Goal: Information Seeking & Learning: Learn about a topic

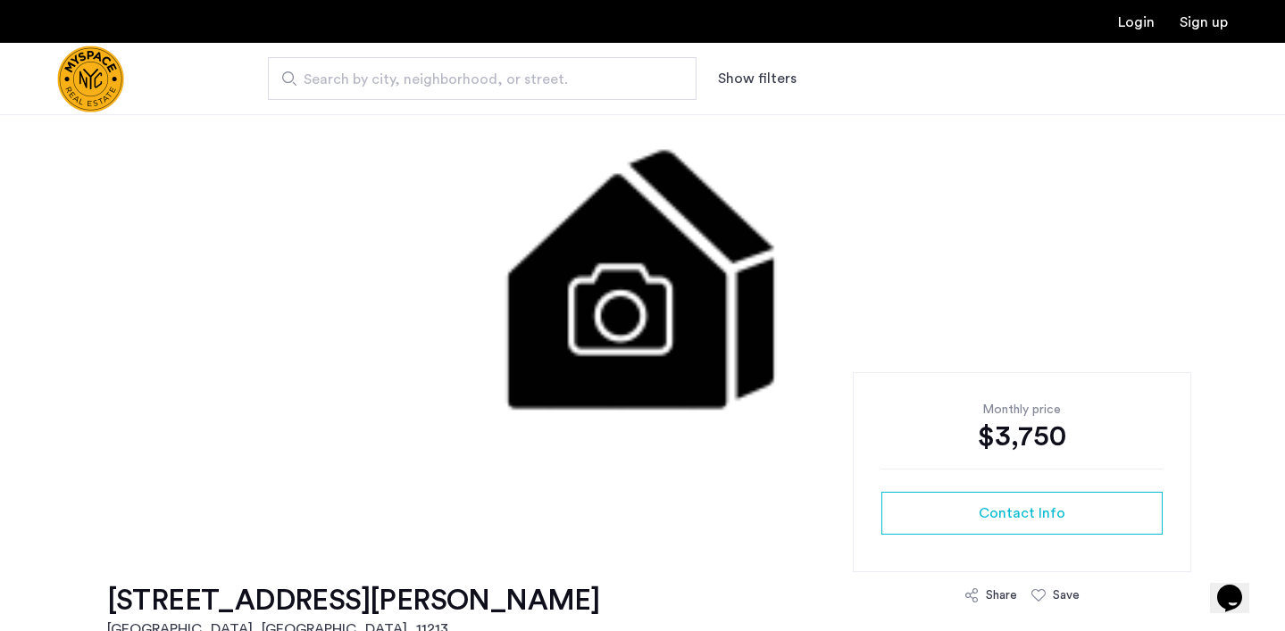
scroll to position [109, 0]
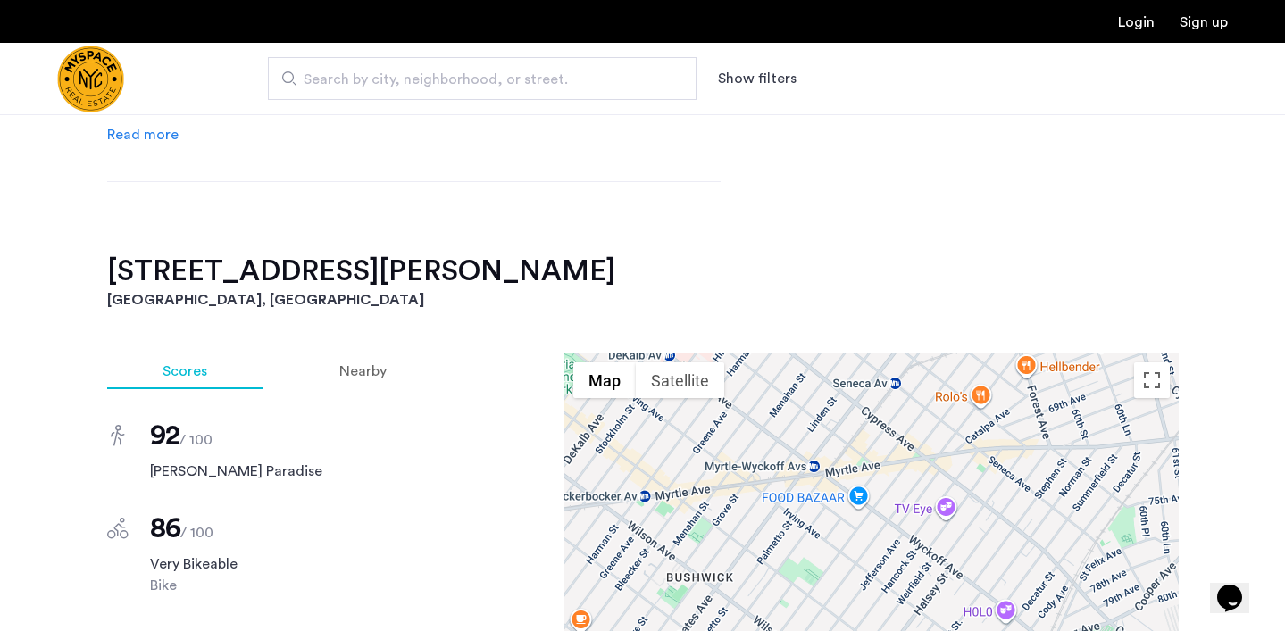
scroll to position [539, 0]
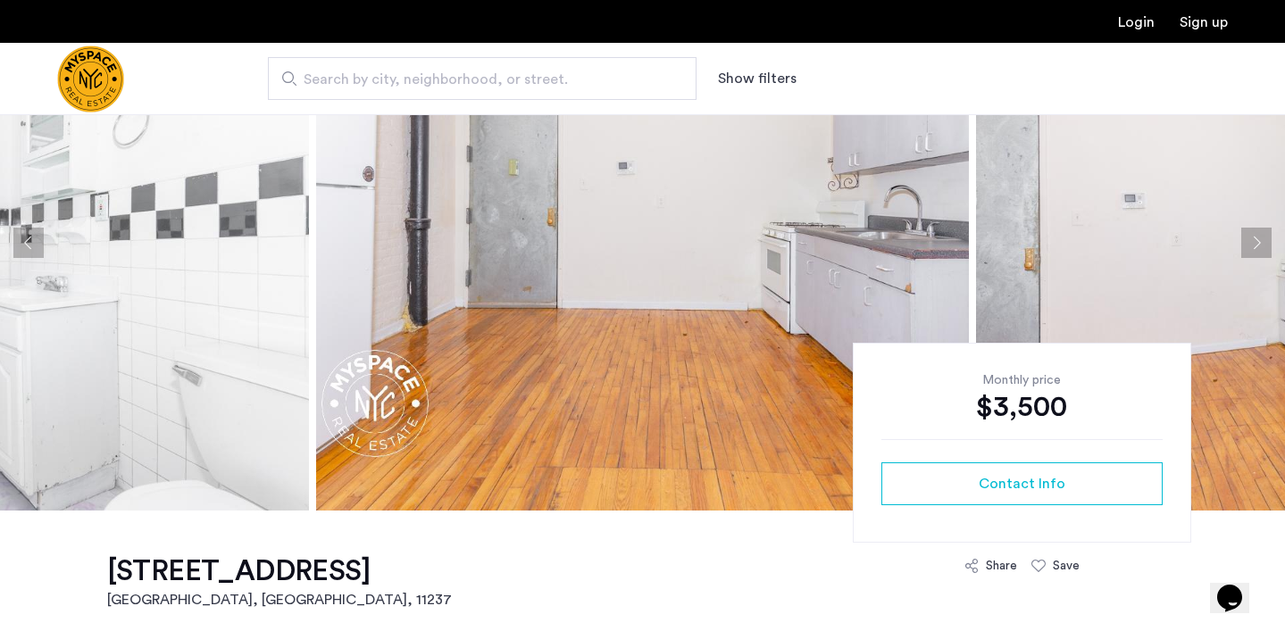
scroll to position [553, 0]
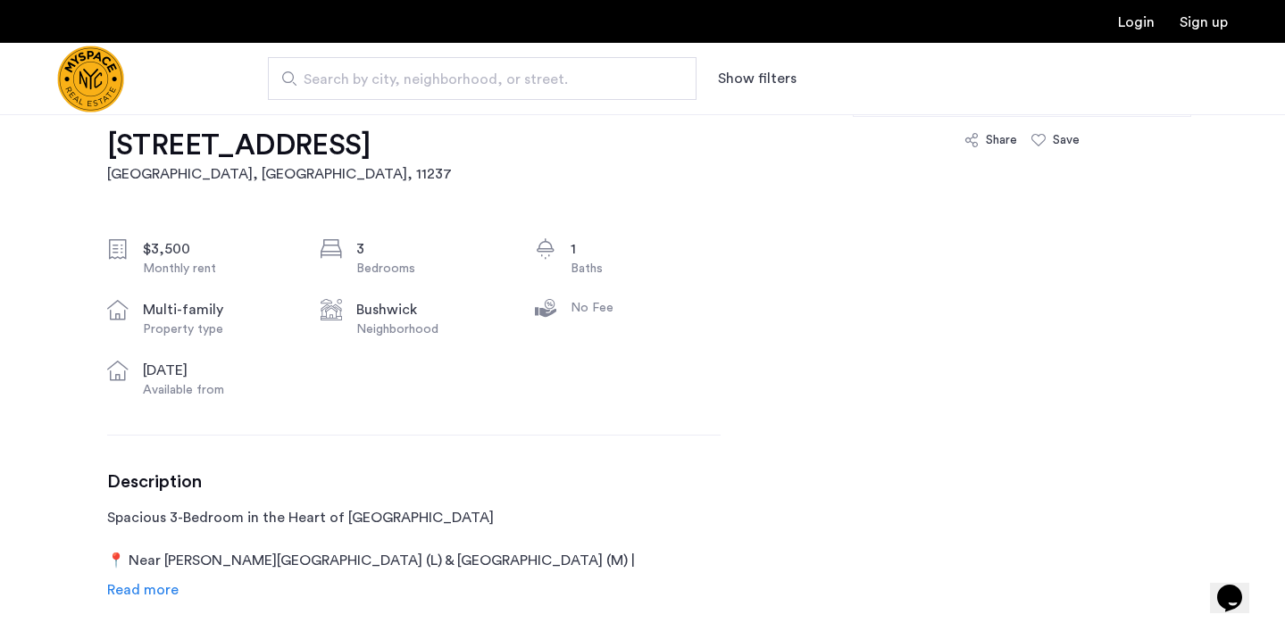
scroll to position [56, 0]
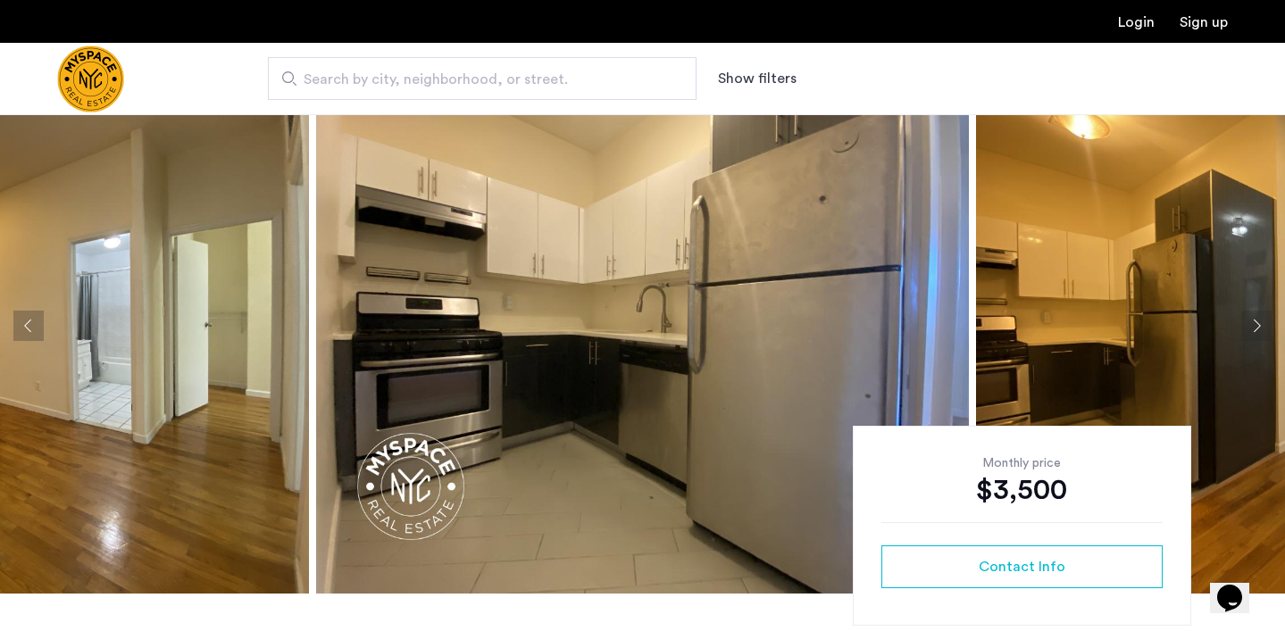
click at [1262, 332] on button "Next apartment" at bounding box center [1256, 326] width 30 height 30
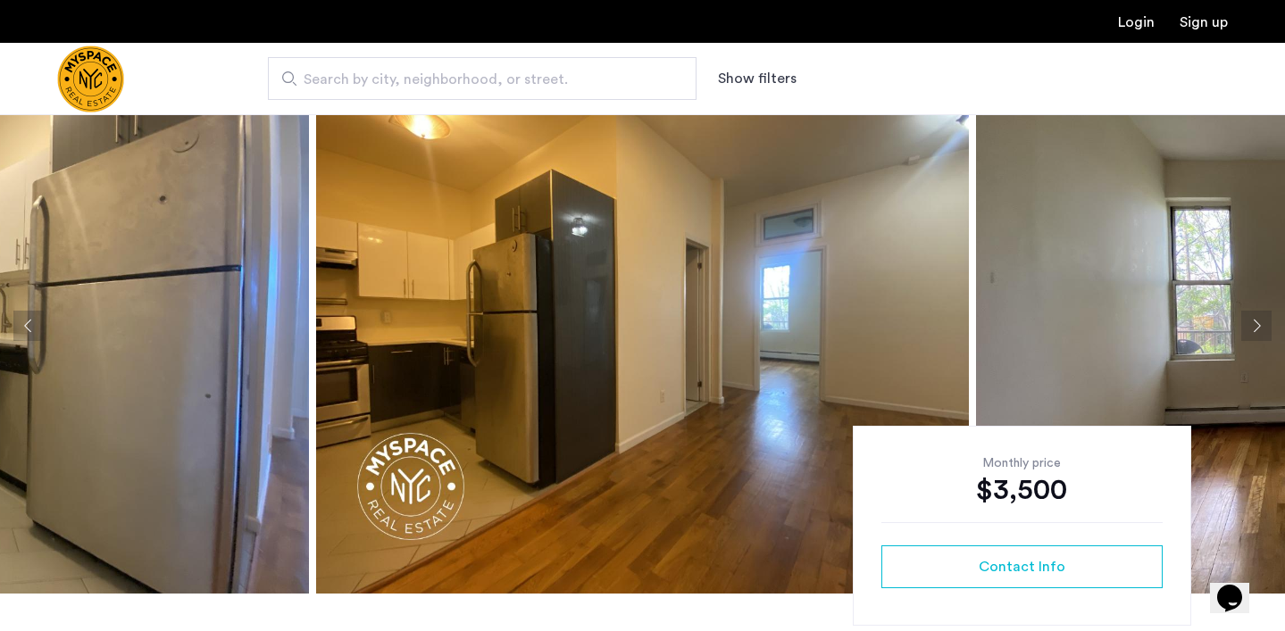
click at [1261, 332] on button "Next apartment" at bounding box center [1256, 326] width 30 height 30
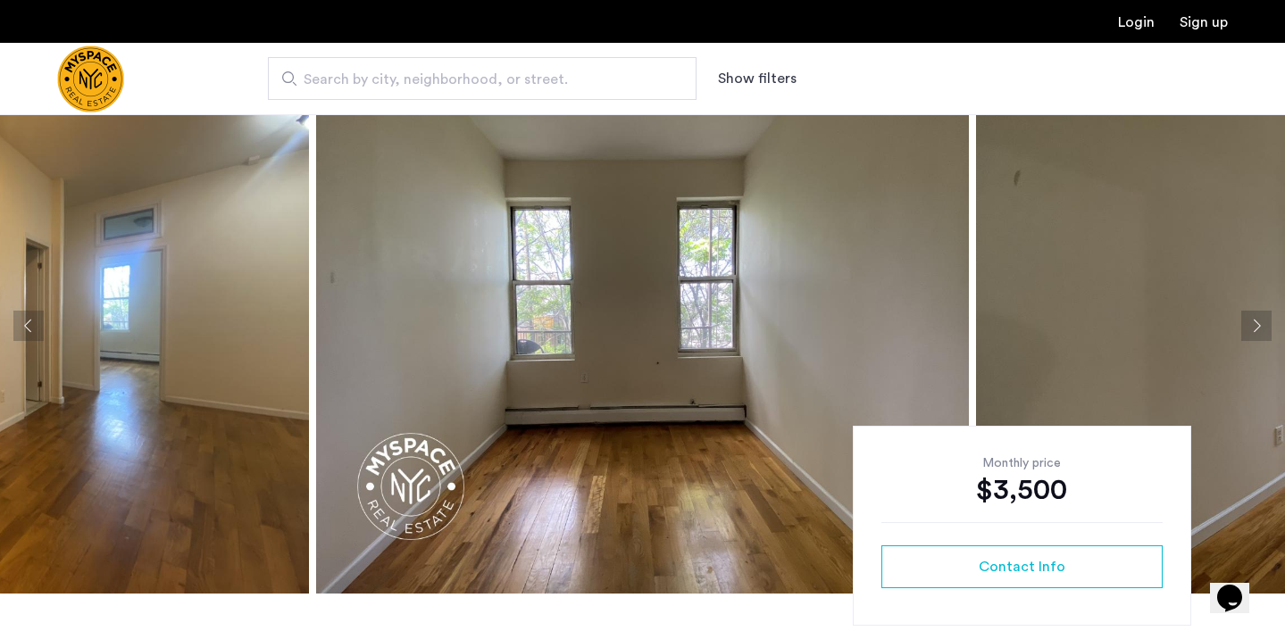
click at [1261, 332] on button "Next apartment" at bounding box center [1256, 326] width 30 height 30
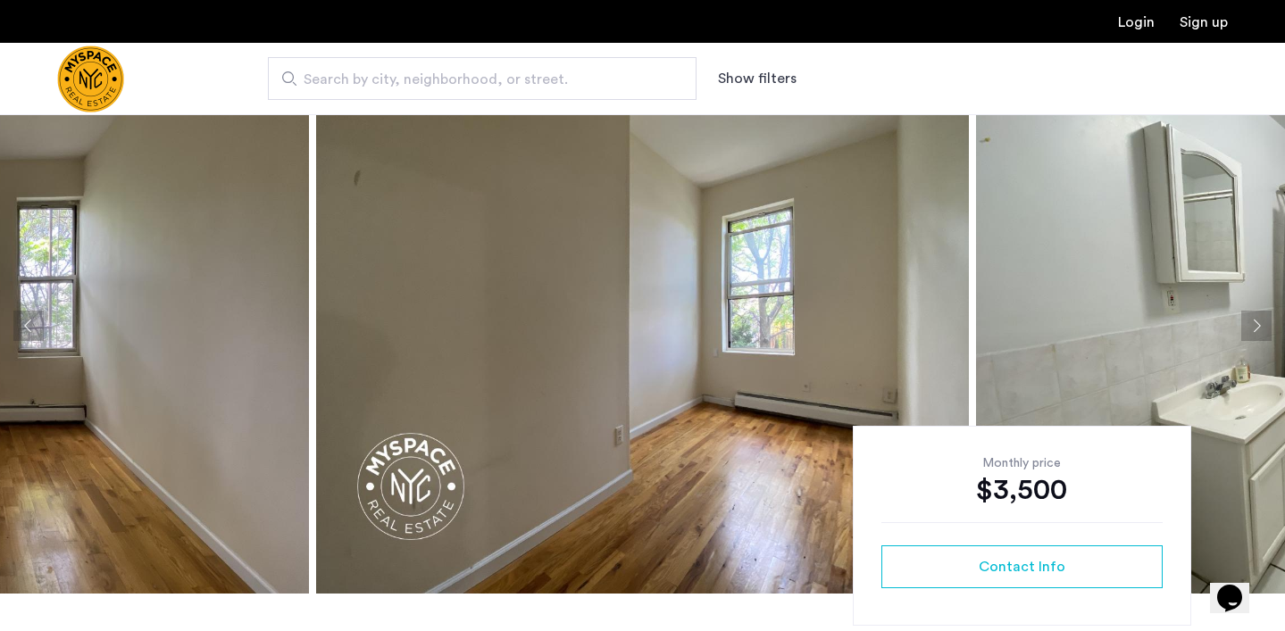
click at [1261, 332] on button "Next apartment" at bounding box center [1256, 326] width 30 height 30
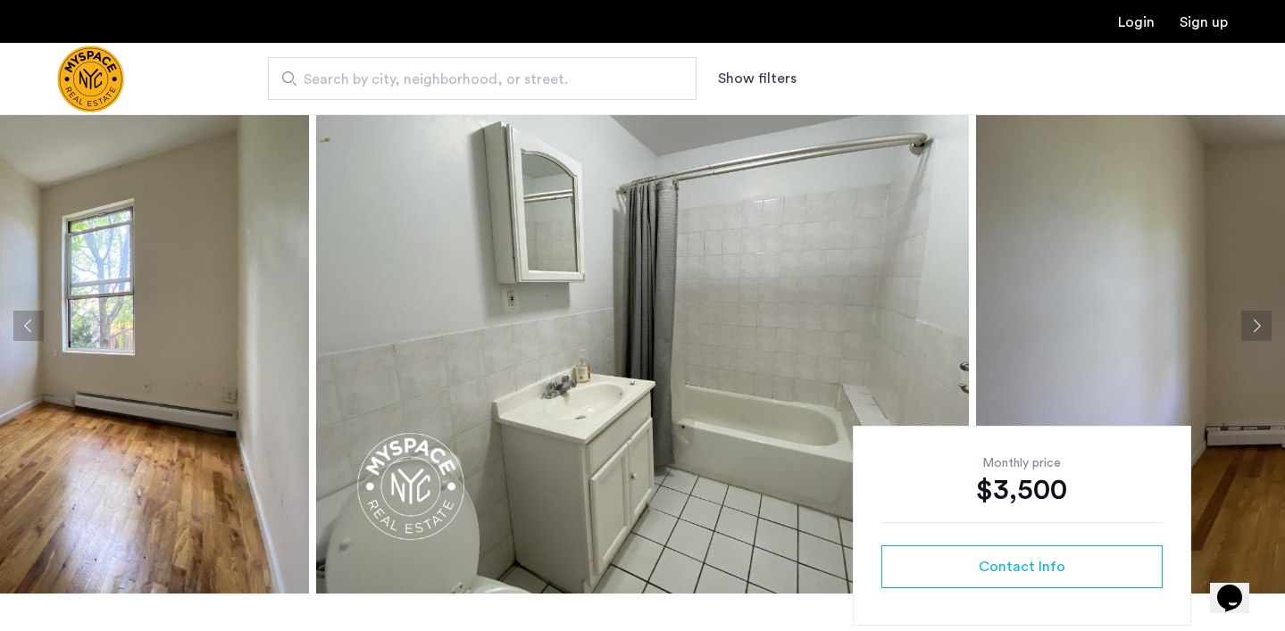
click at [1261, 332] on button "Next apartment" at bounding box center [1256, 326] width 30 height 30
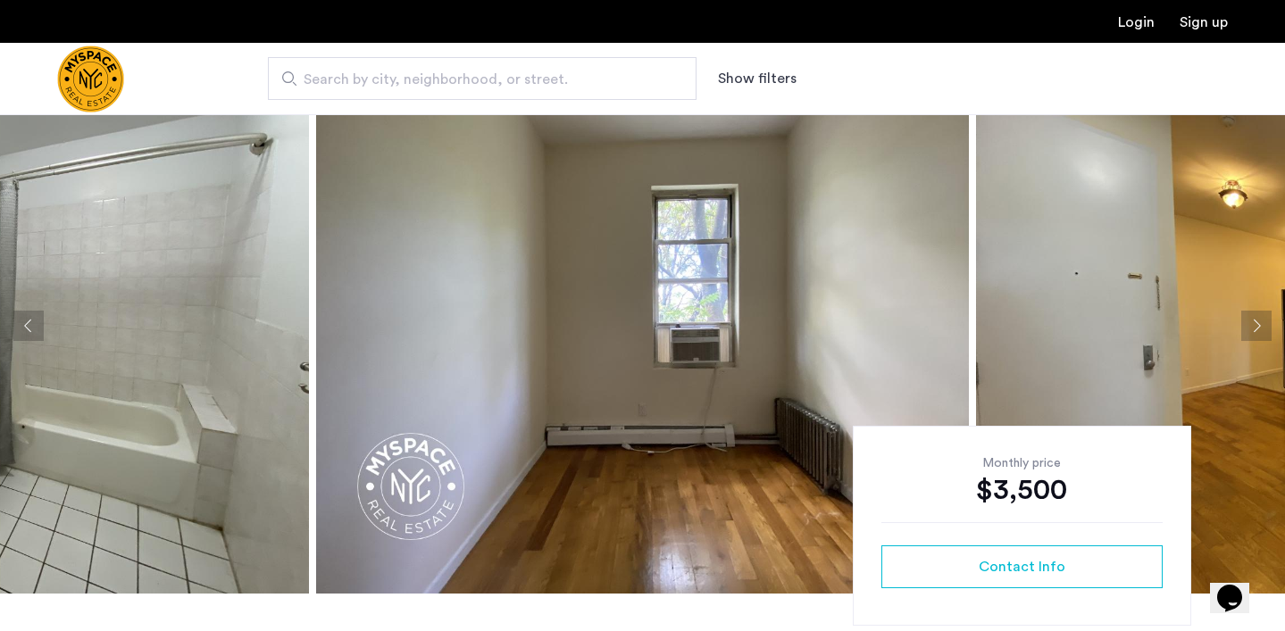
click at [1261, 332] on button "Next apartment" at bounding box center [1256, 326] width 30 height 30
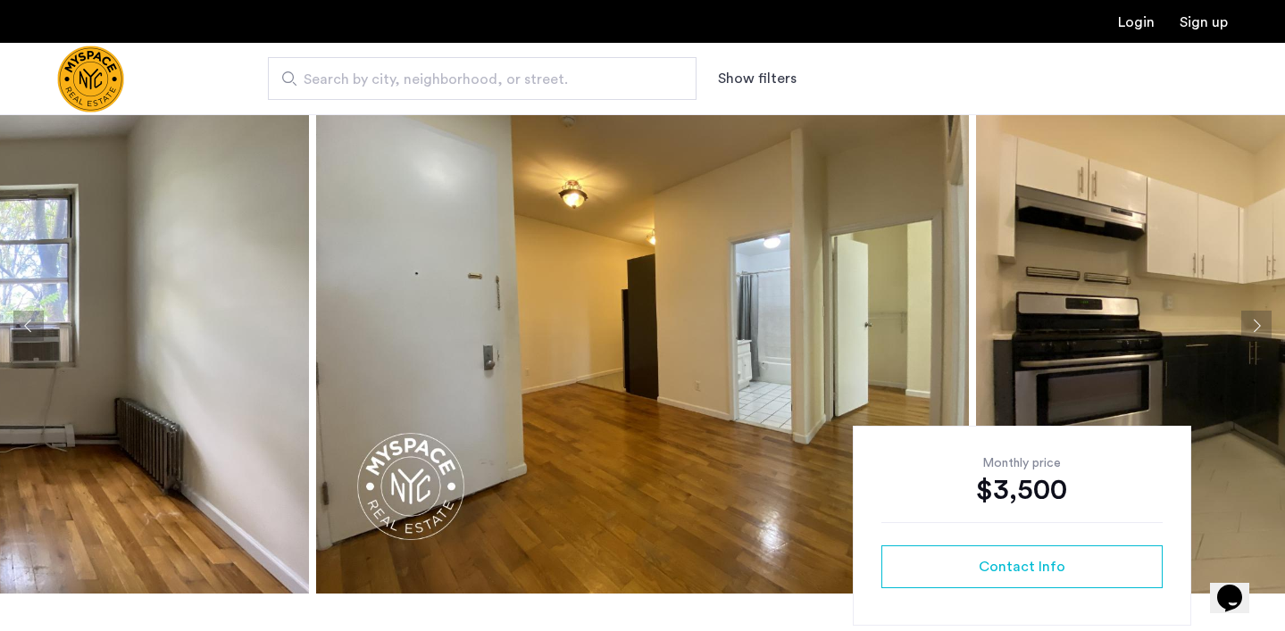
click at [1261, 332] on button "Next apartment" at bounding box center [1256, 326] width 30 height 30
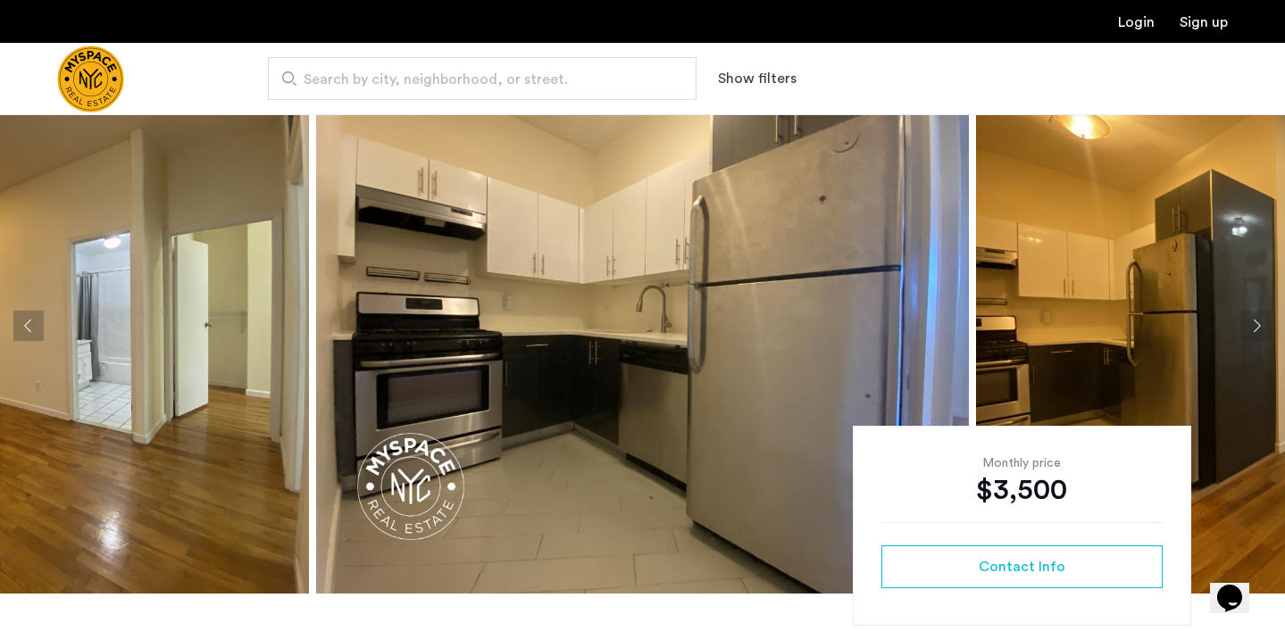
click at [1261, 332] on button "Next apartment" at bounding box center [1256, 326] width 30 height 30
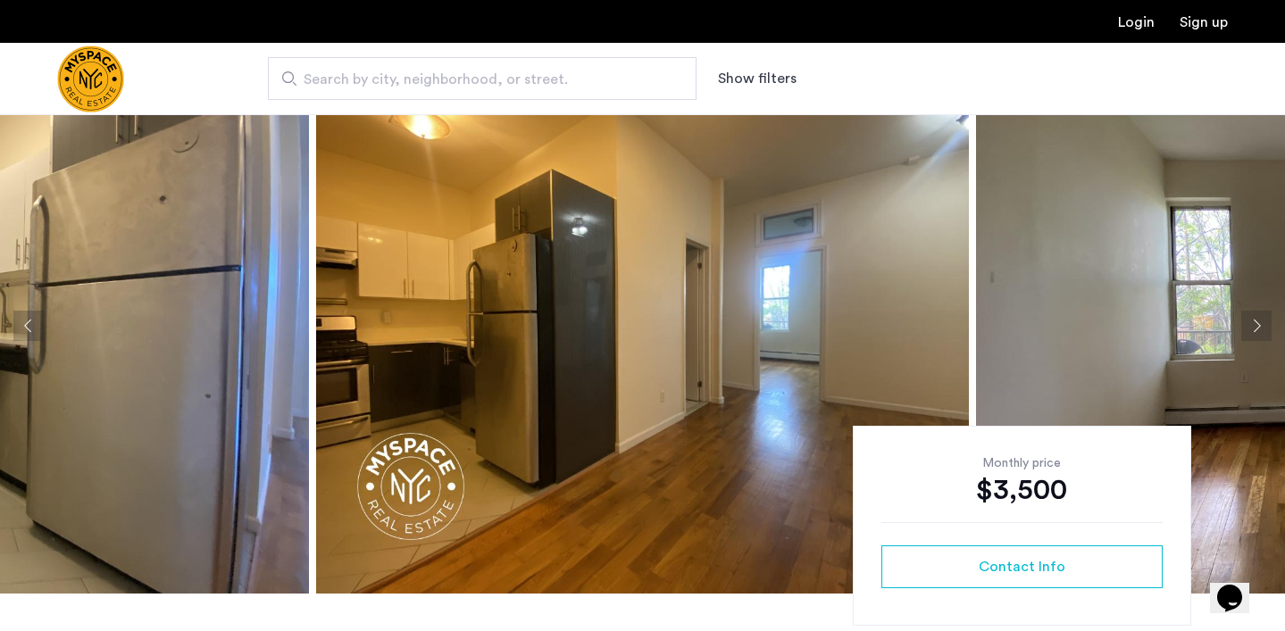
click at [1261, 332] on button "Next apartment" at bounding box center [1256, 326] width 30 height 30
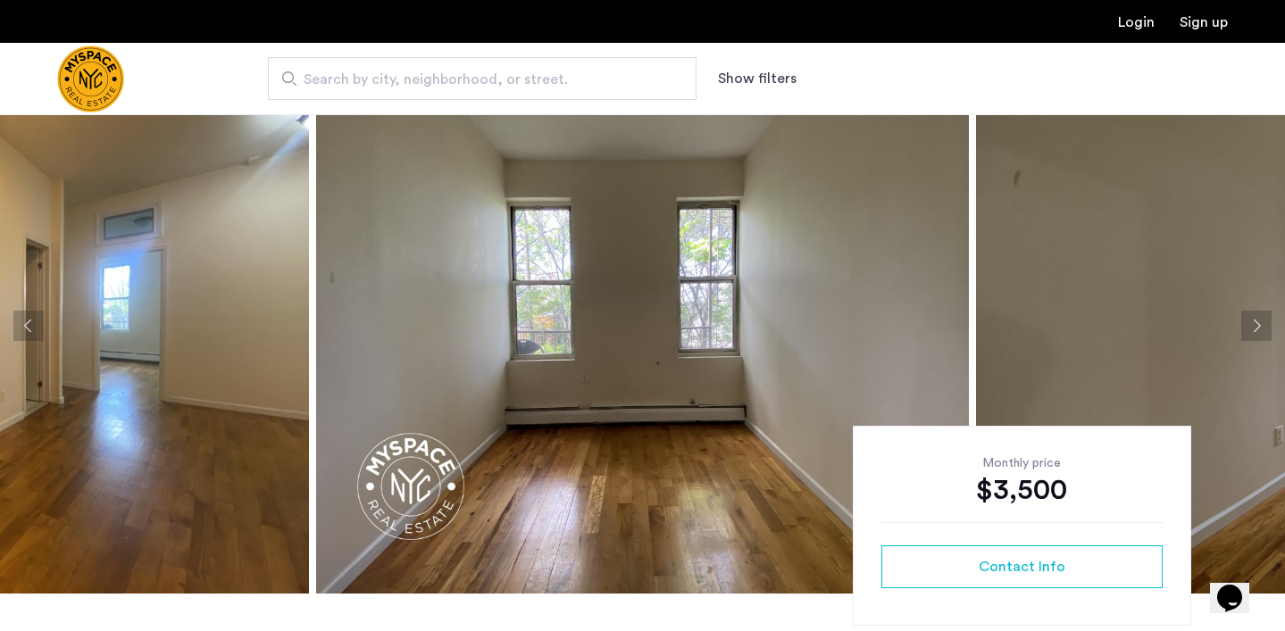
click at [1261, 332] on button "Next apartment" at bounding box center [1256, 326] width 30 height 30
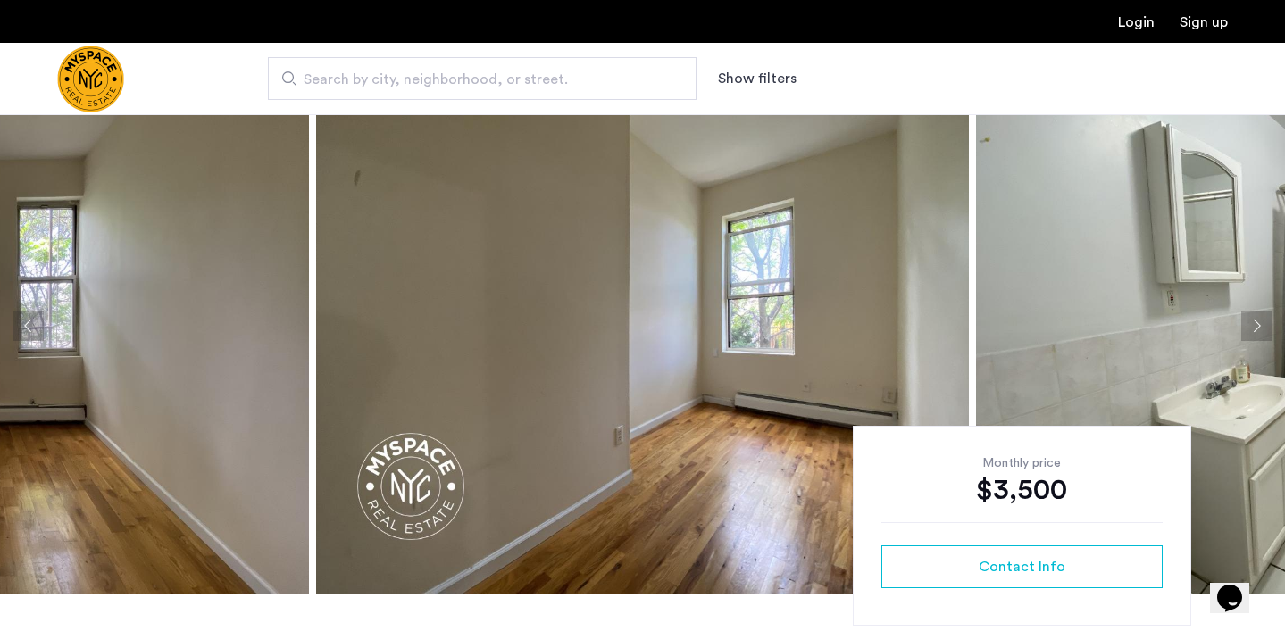
click at [1261, 332] on button "Next apartment" at bounding box center [1256, 326] width 30 height 30
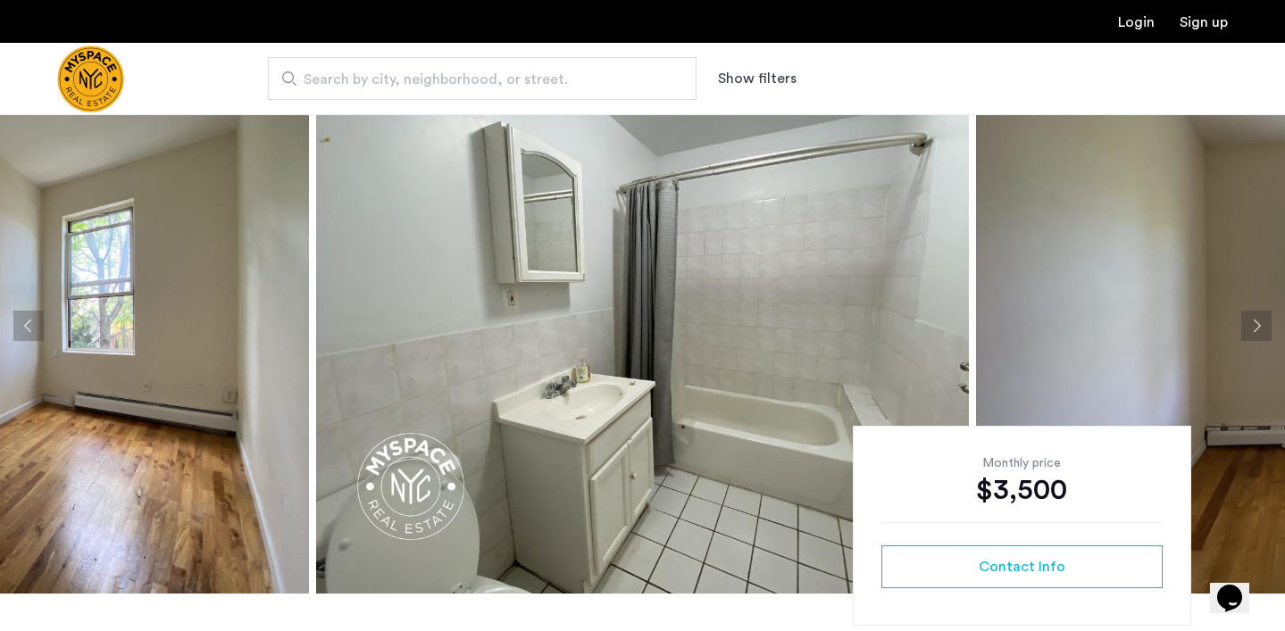
click at [1261, 332] on button "Next apartment" at bounding box center [1256, 326] width 30 height 30
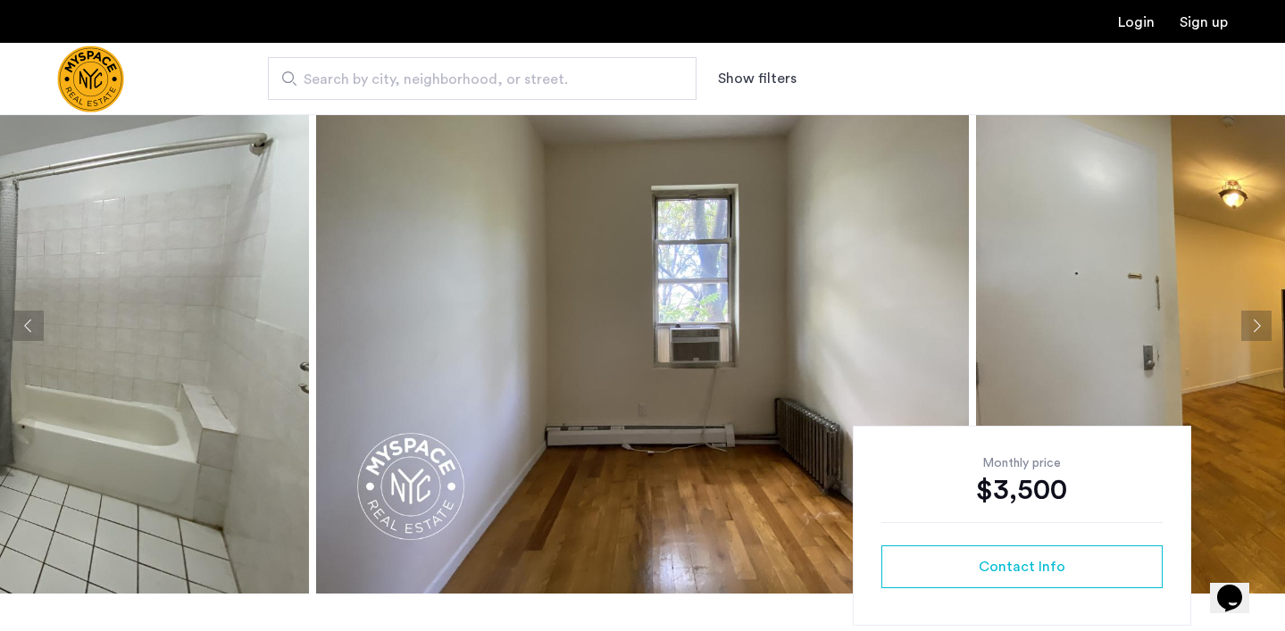
click at [1261, 332] on button "Next apartment" at bounding box center [1256, 326] width 30 height 30
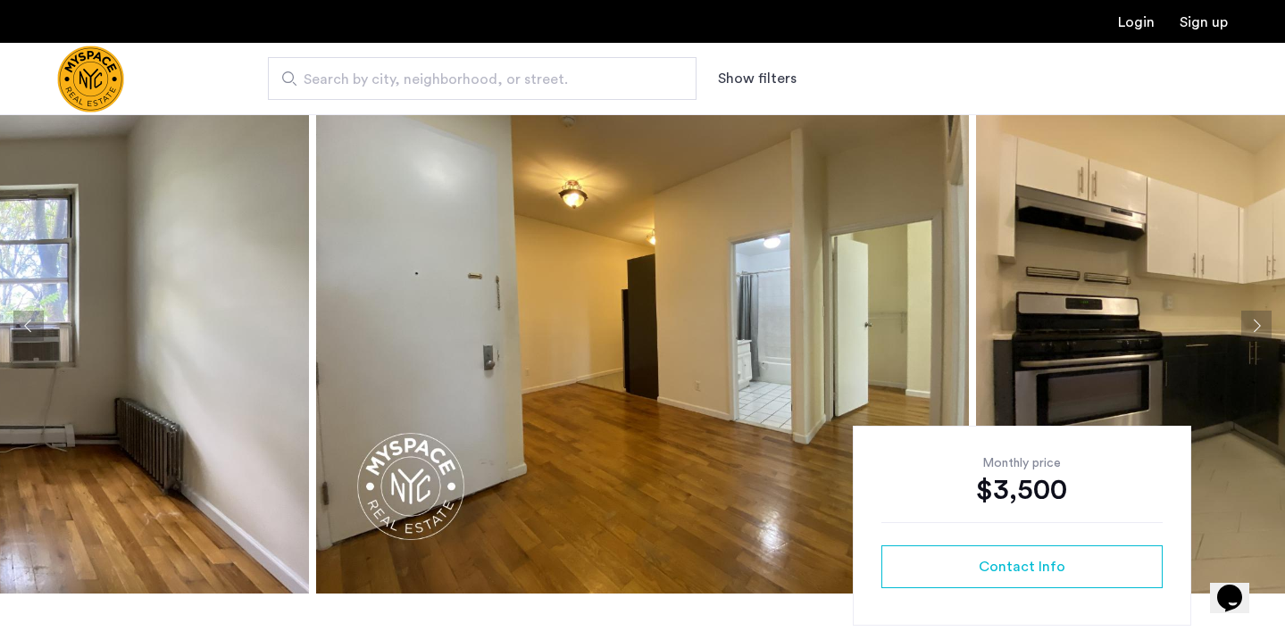
click at [1261, 332] on button "Next apartment" at bounding box center [1256, 326] width 30 height 30
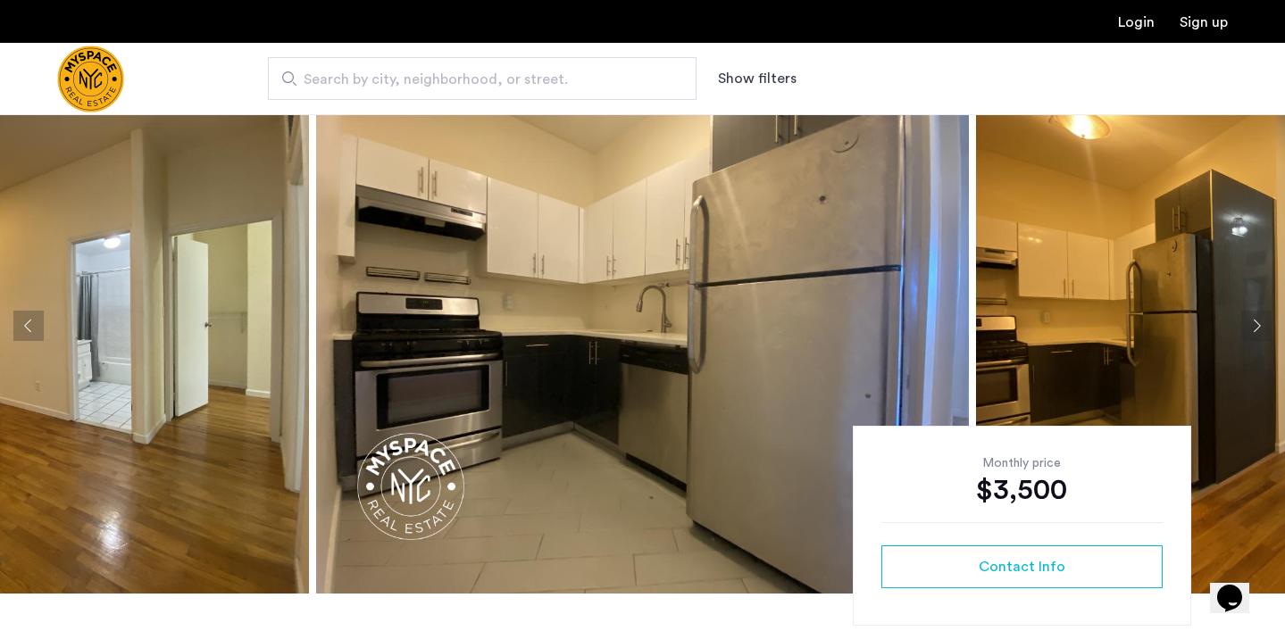
click at [1261, 332] on button "Next apartment" at bounding box center [1256, 326] width 30 height 30
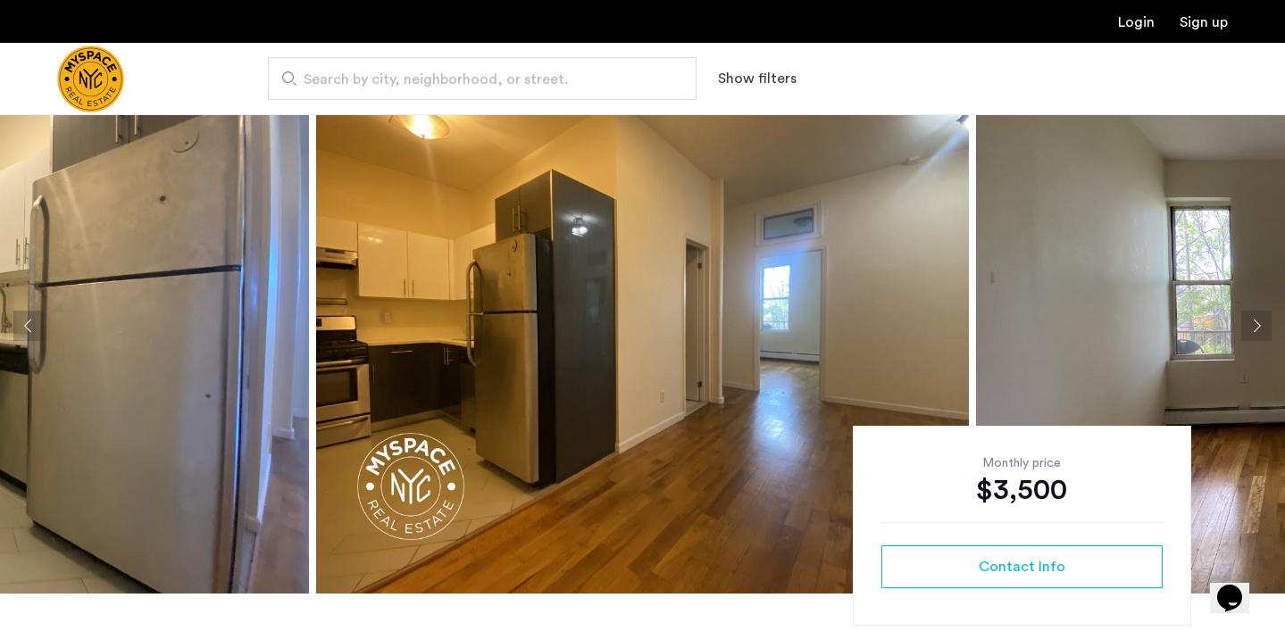
click at [1266, 334] on button "Next apartment" at bounding box center [1256, 326] width 30 height 30
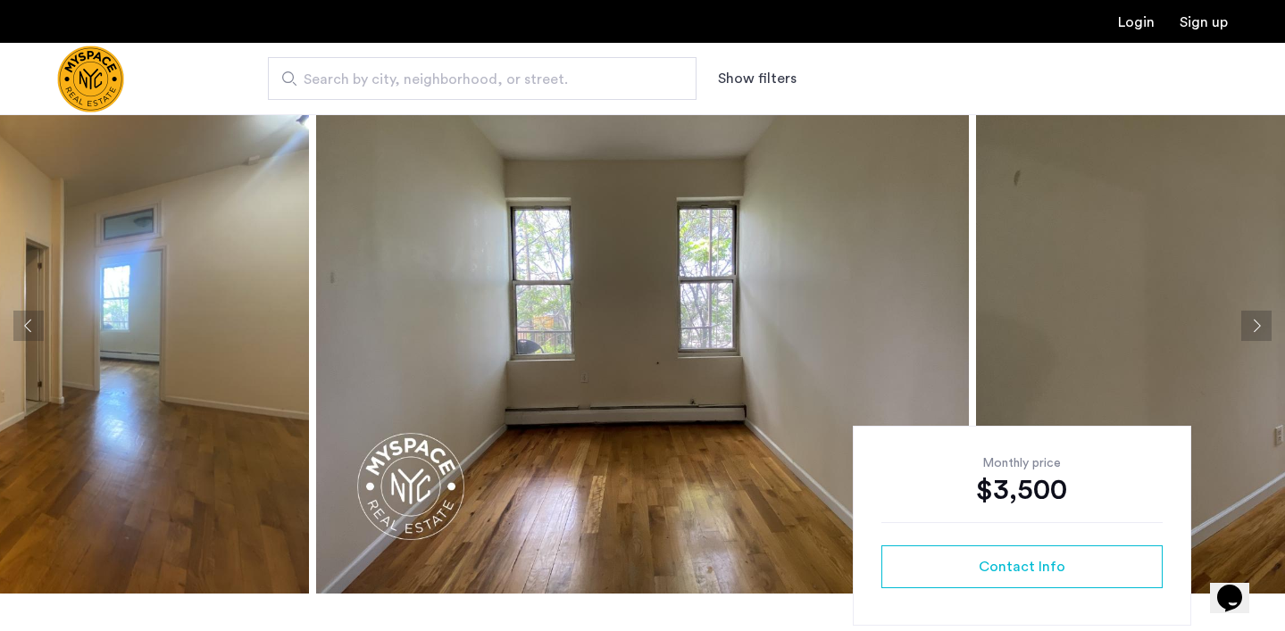
click at [1267, 334] on button "Next apartment" at bounding box center [1256, 326] width 30 height 30
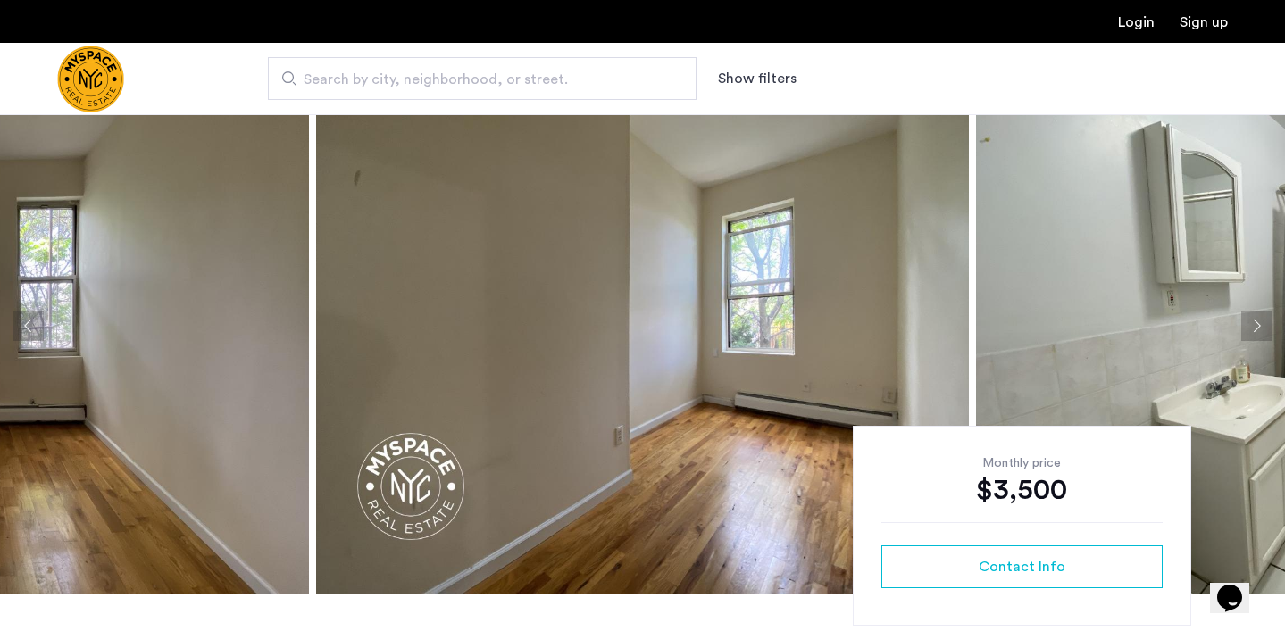
click at [1267, 334] on button "Next apartment" at bounding box center [1256, 326] width 30 height 30
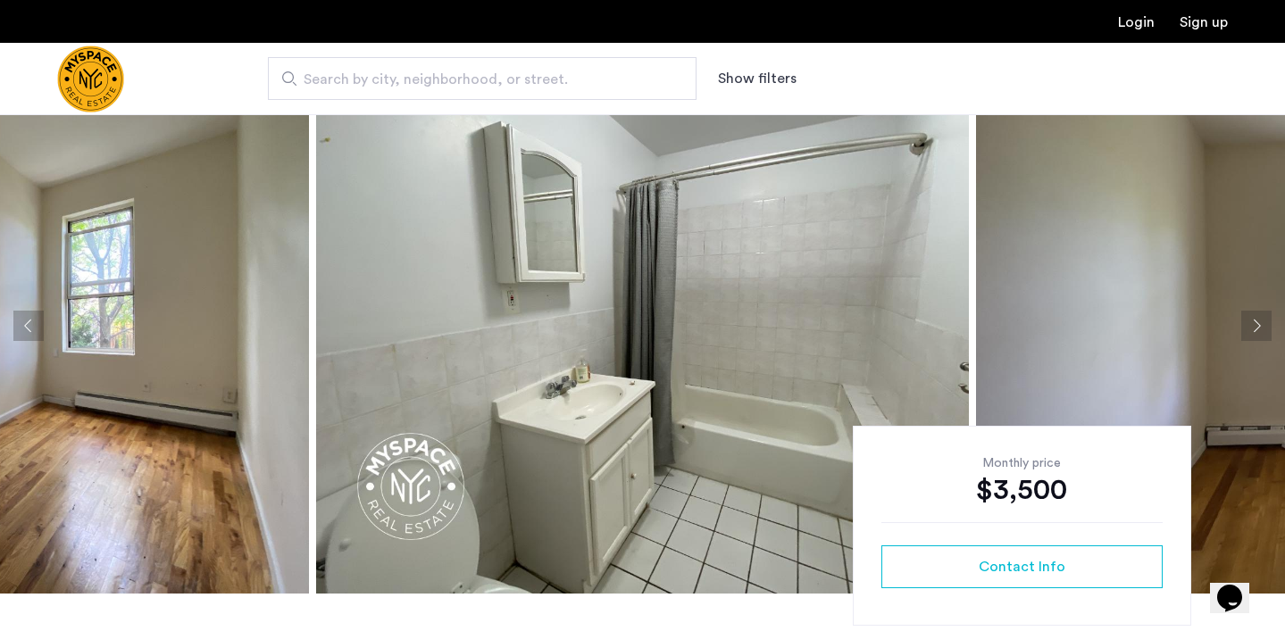
click at [1267, 334] on button "Next apartment" at bounding box center [1256, 326] width 30 height 30
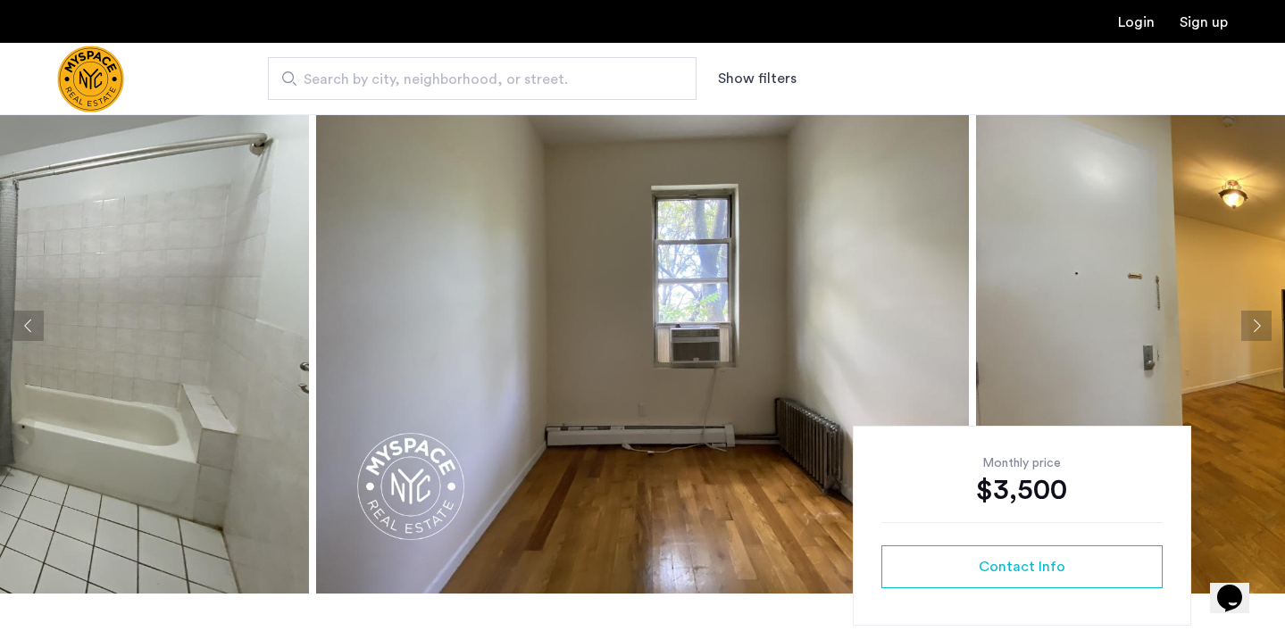
click at [1267, 334] on button "Next apartment" at bounding box center [1256, 326] width 30 height 30
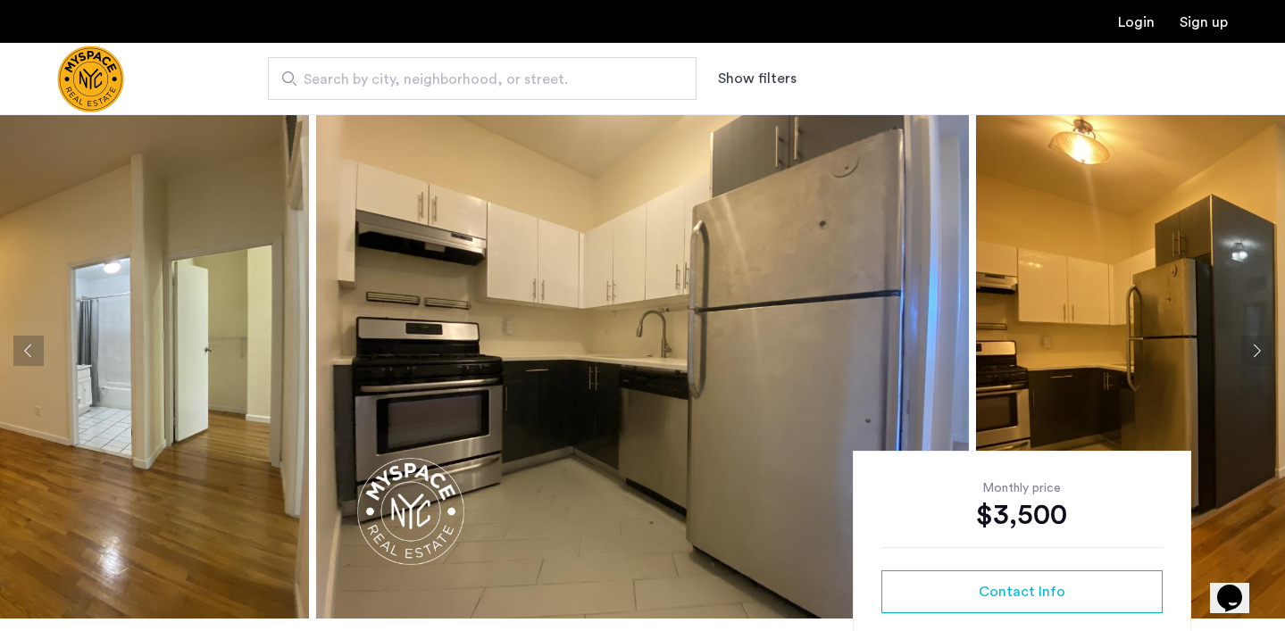
scroll to position [42, 0]
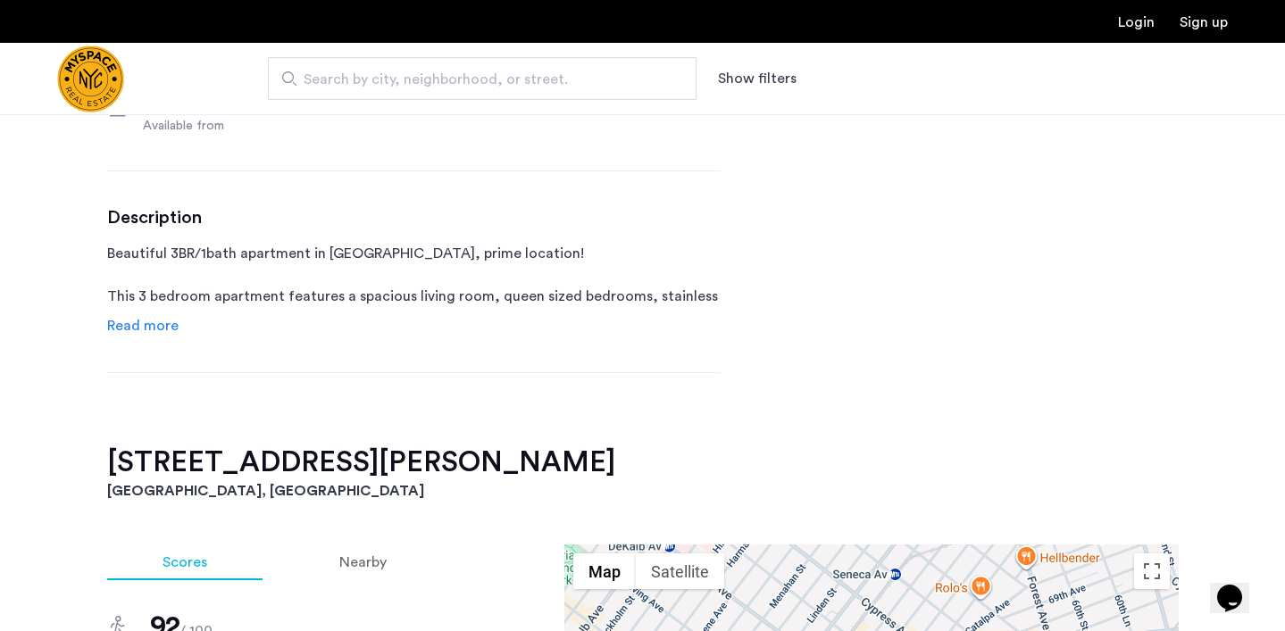
scroll to position [143, 0]
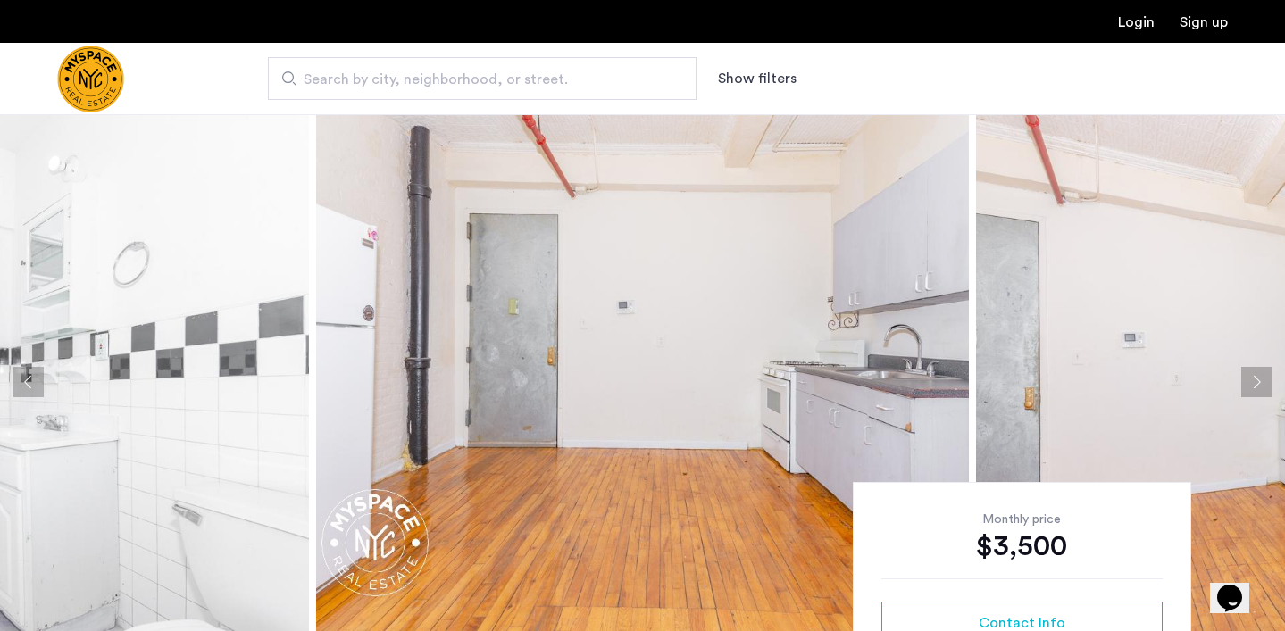
click at [1252, 372] on button "Next apartment" at bounding box center [1256, 382] width 30 height 30
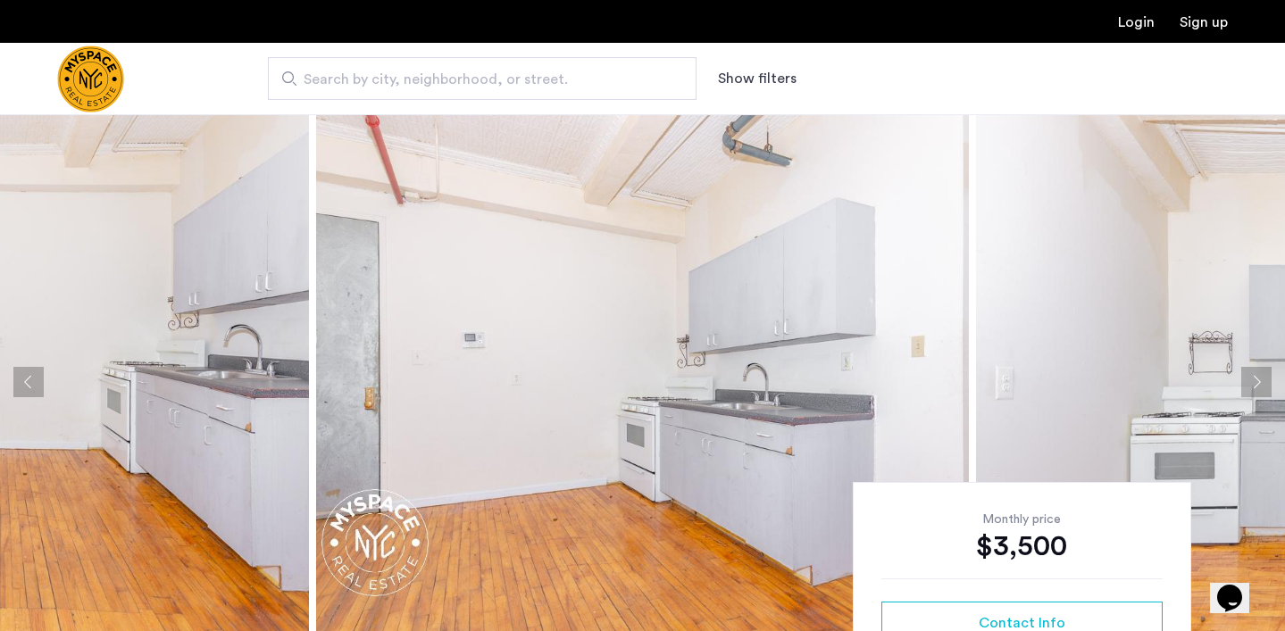
click at [1254, 373] on button "Next apartment" at bounding box center [1256, 382] width 30 height 30
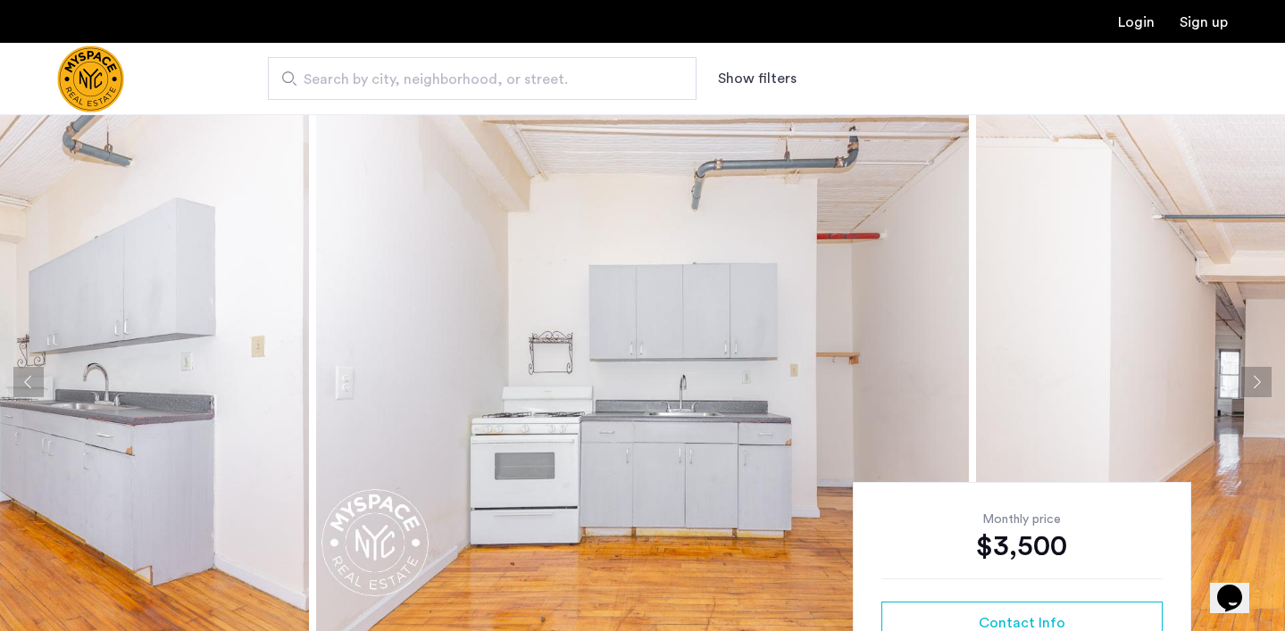
click at [1254, 373] on button "Next apartment" at bounding box center [1256, 382] width 30 height 30
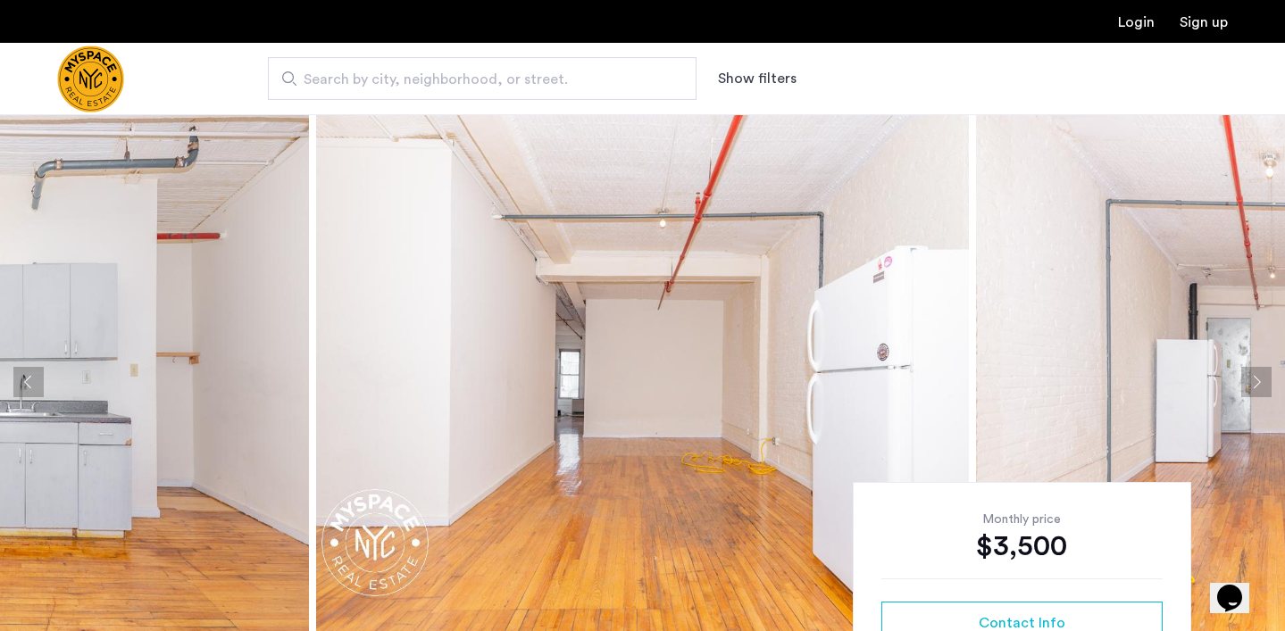
click at [1254, 373] on button "Next apartment" at bounding box center [1256, 382] width 30 height 30
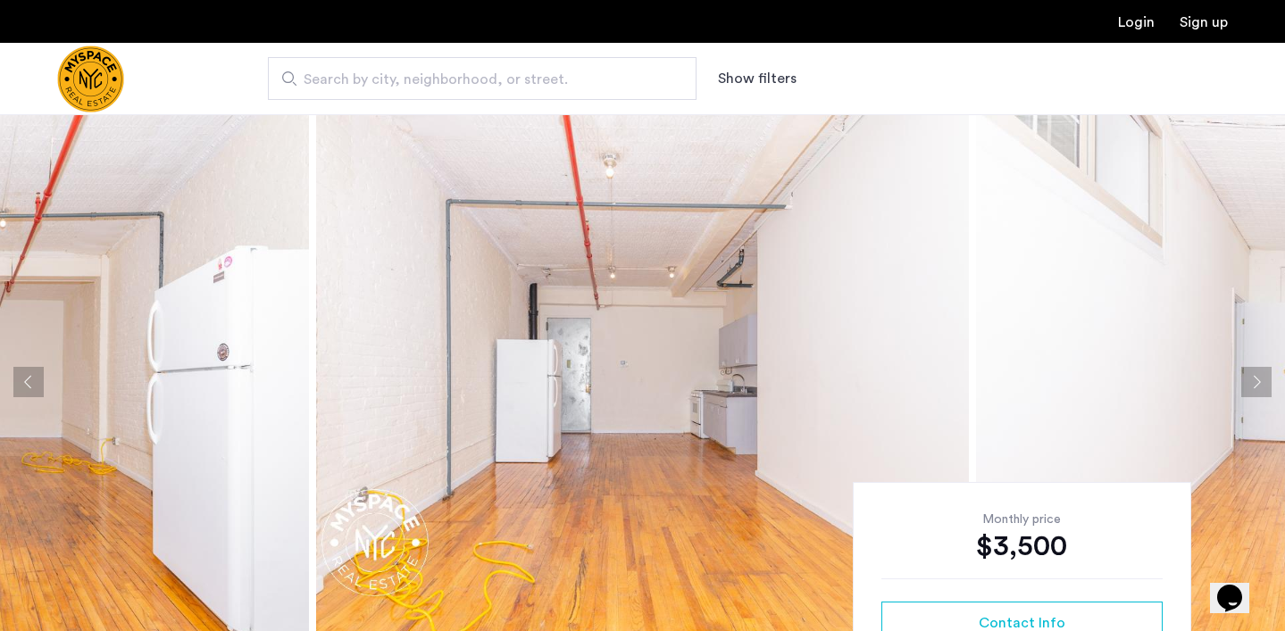
click at [1254, 373] on button "Next apartment" at bounding box center [1256, 382] width 30 height 30
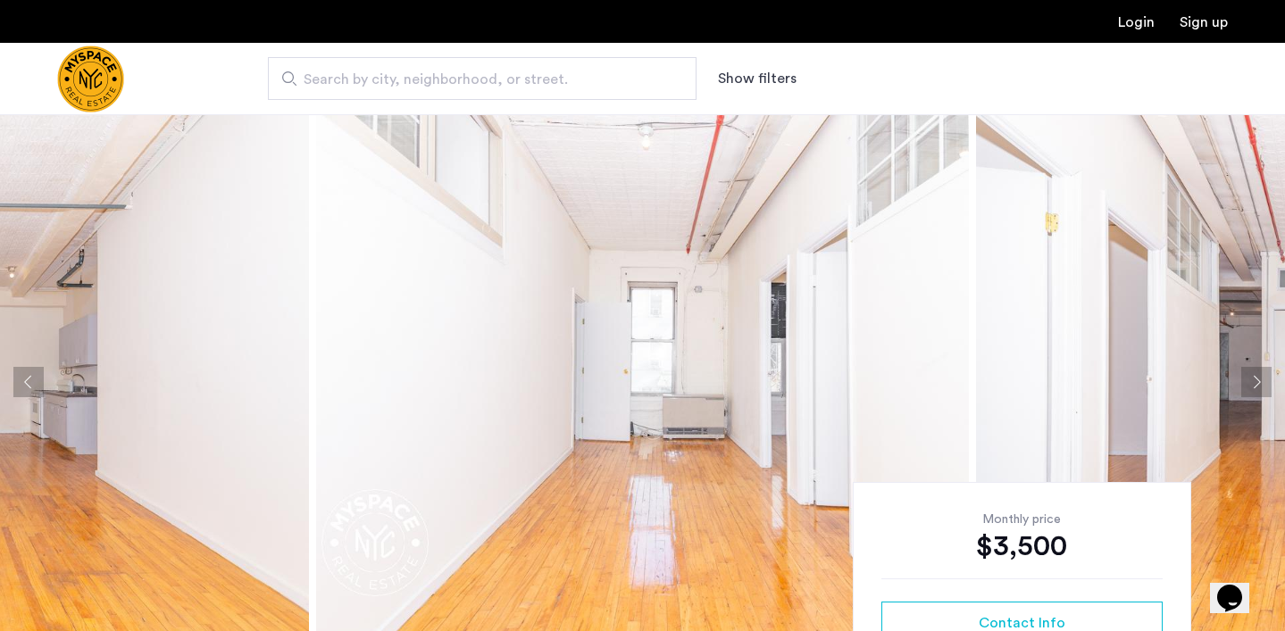
click at [1254, 373] on button "Next apartment" at bounding box center [1256, 382] width 30 height 30
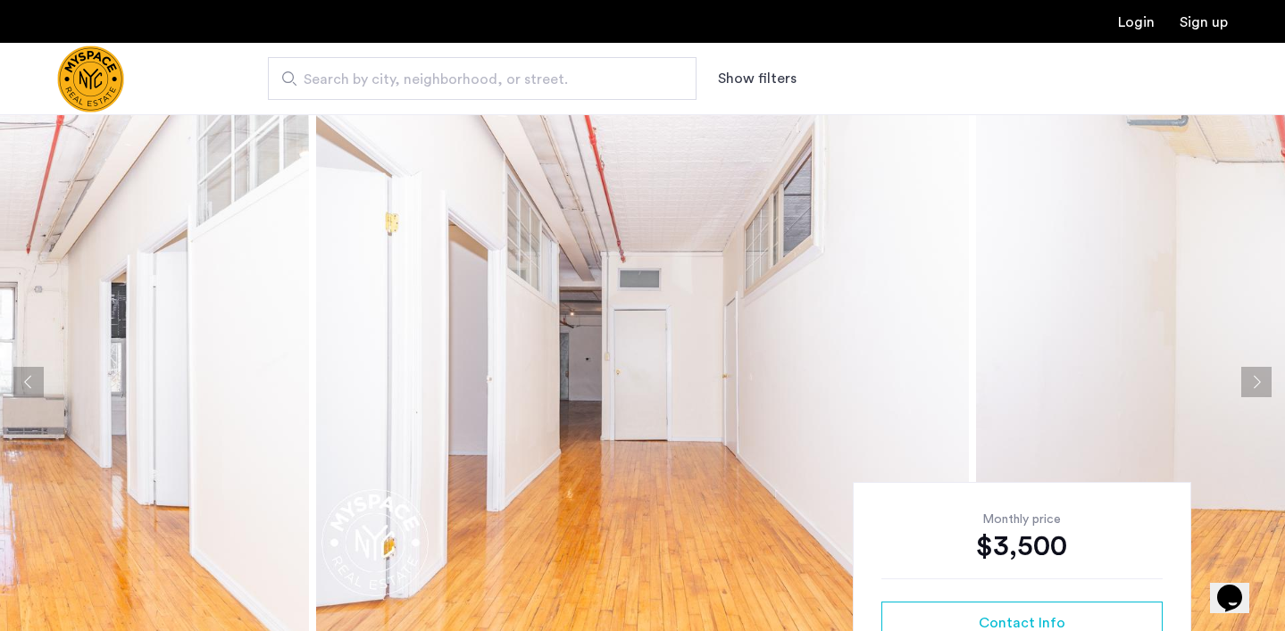
click at [1254, 373] on button "Next apartment" at bounding box center [1256, 382] width 30 height 30
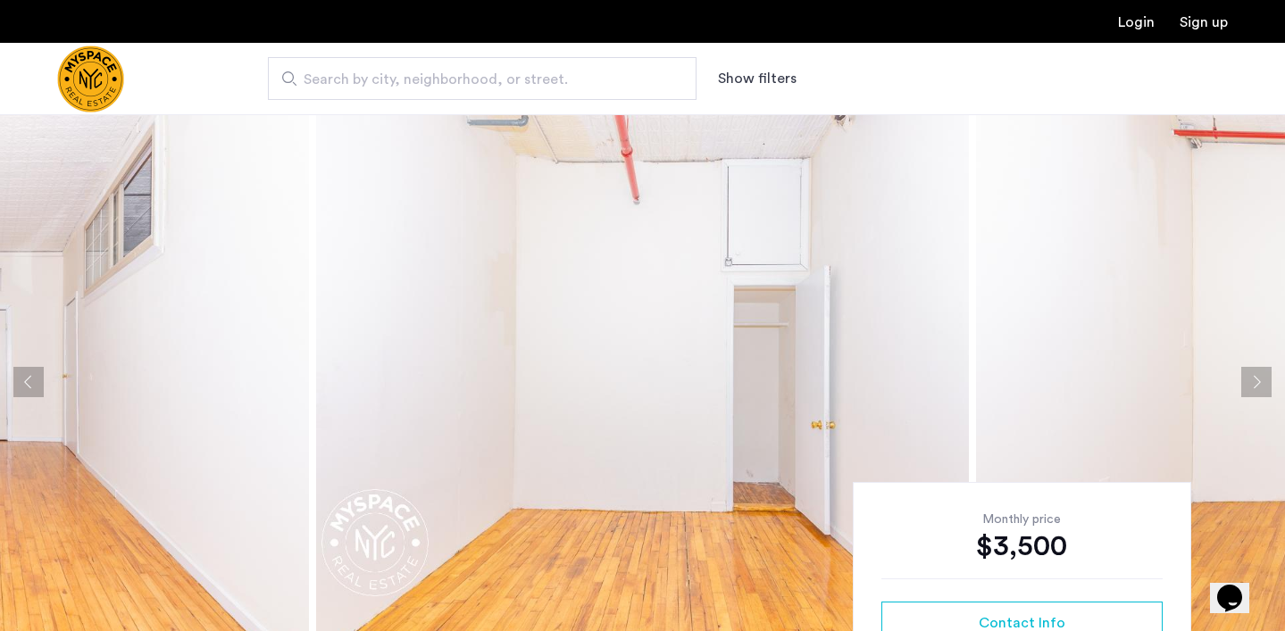
click at [1254, 373] on button "Next apartment" at bounding box center [1256, 382] width 30 height 30
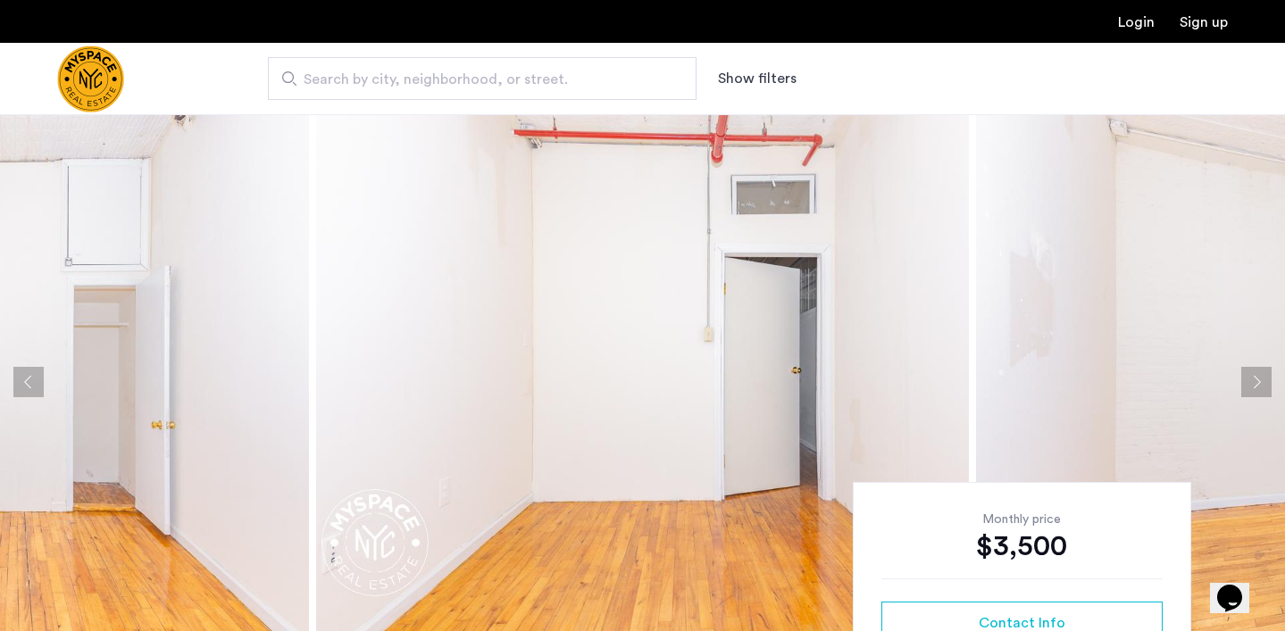
click at [1254, 373] on button "Next apartment" at bounding box center [1256, 382] width 30 height 30
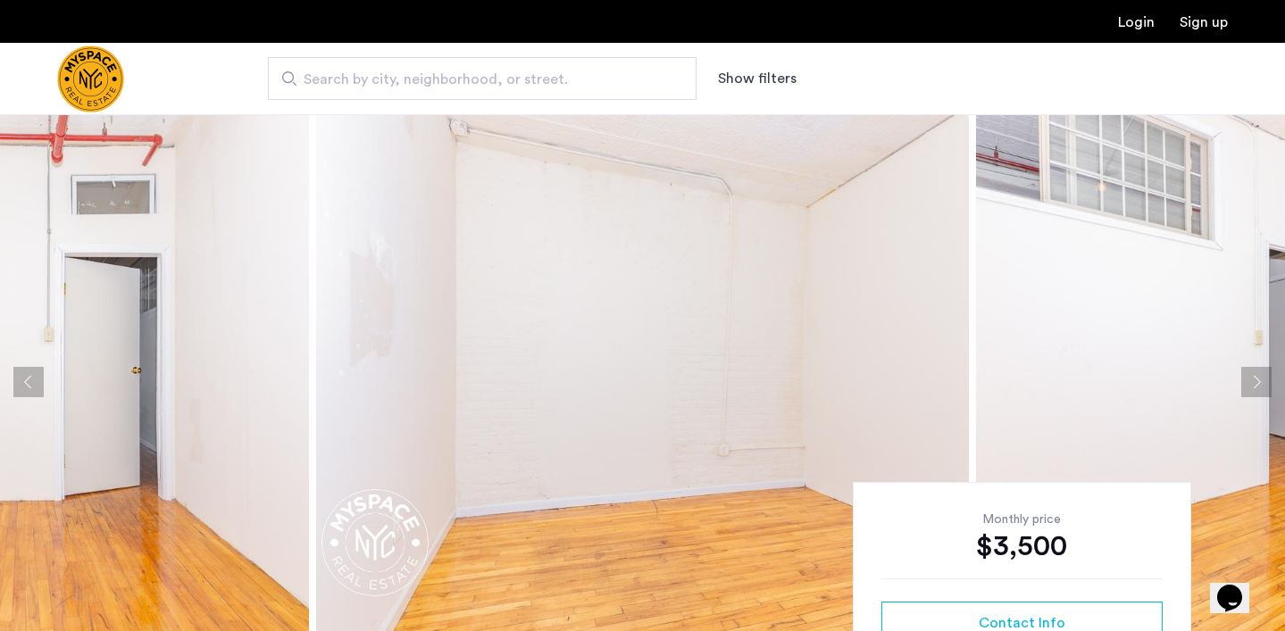
click at [1254, 373] on button "Next apartment" at bounding box center [1256, 382] width 30 height 30
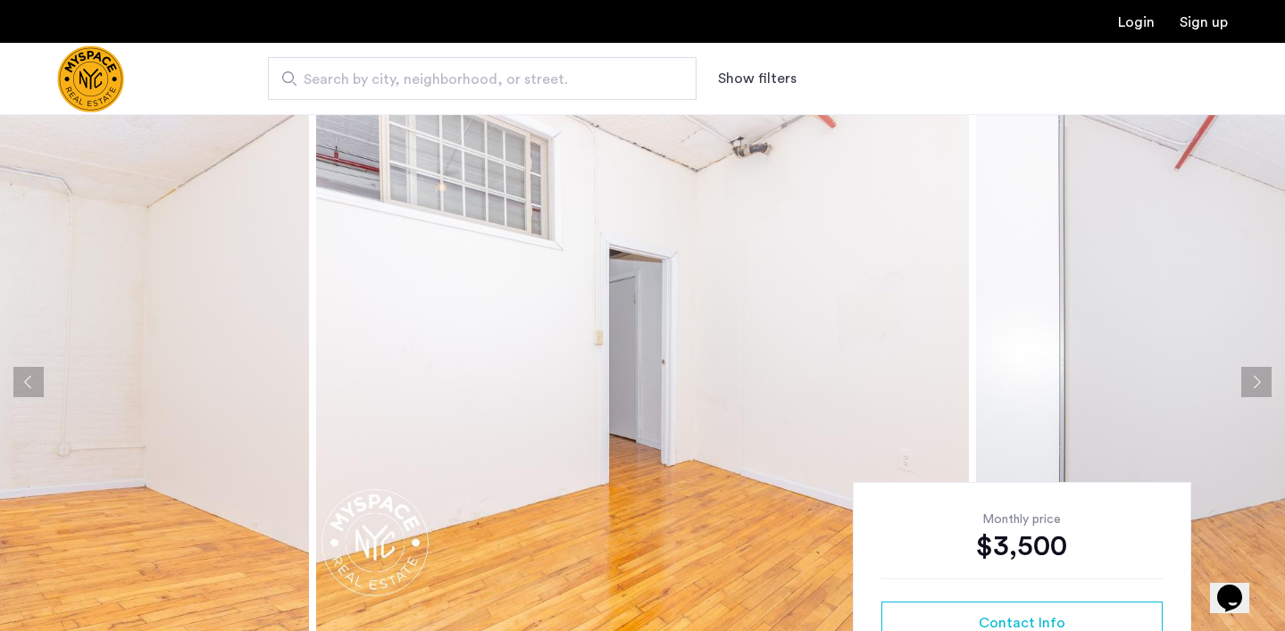
click at [1256, 374] on button "Next apartment" at bounding box center [1256, 382] width 30 height 30
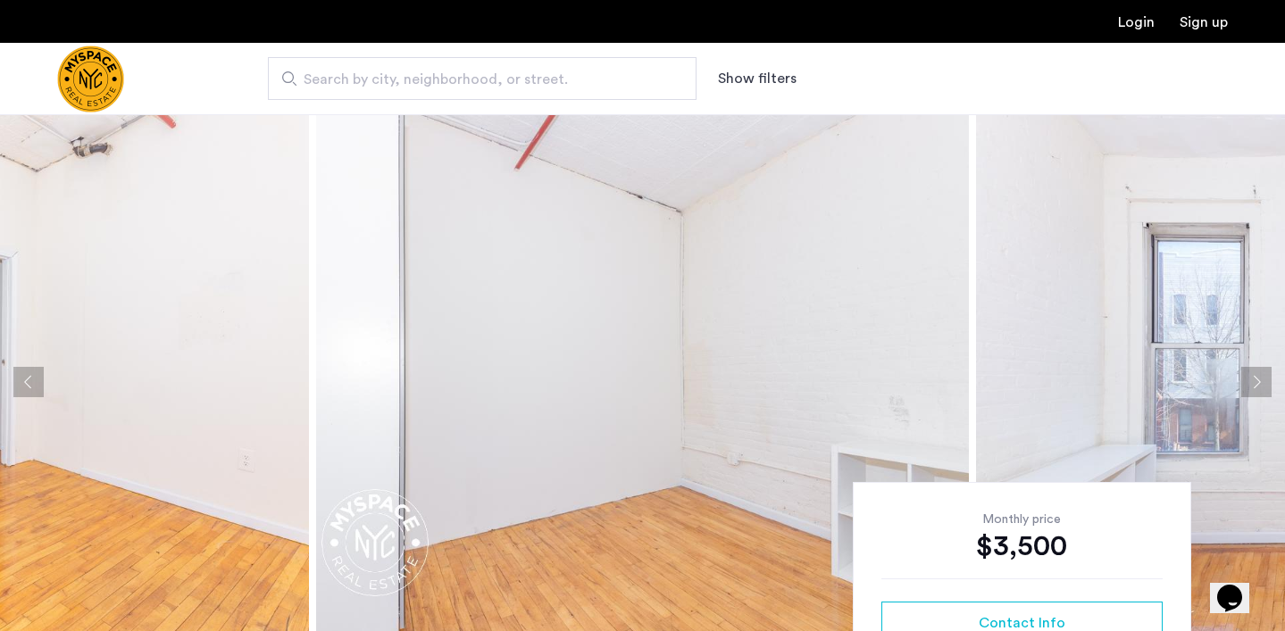
click at [1256, 374] on button "Next apartment" at bounding box center [1256, 382] width 30 height 30
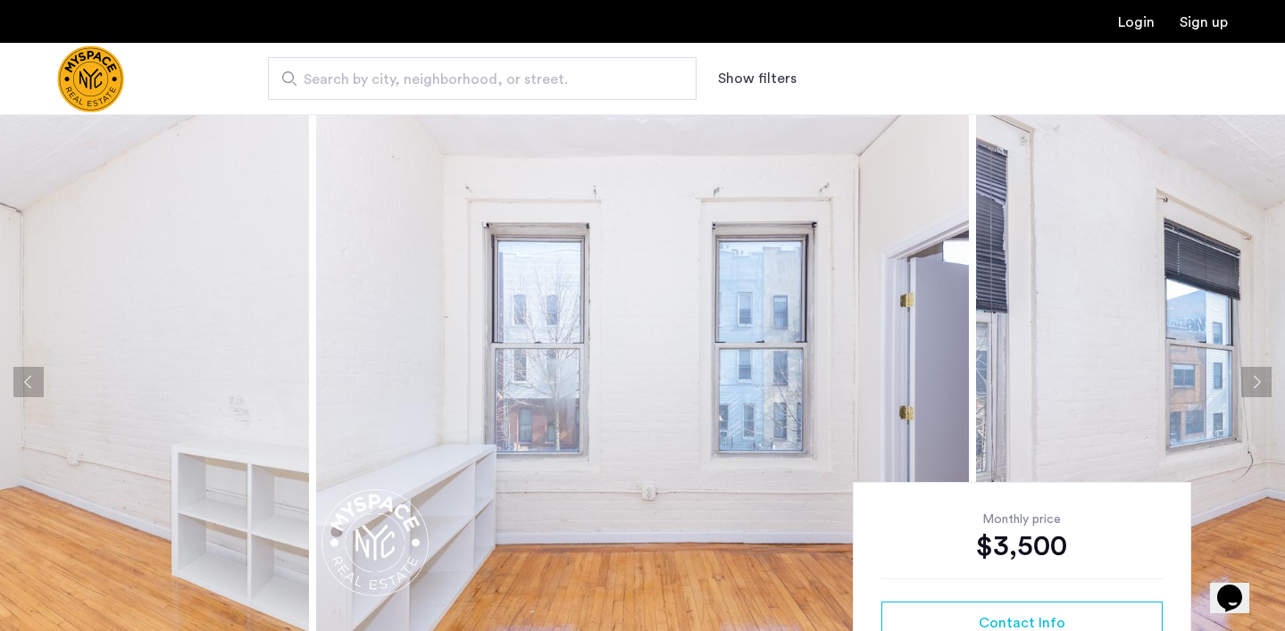
click at [1256, 374] on button "Next apartment" at bounding box center [1256, 382] width 30 height 30
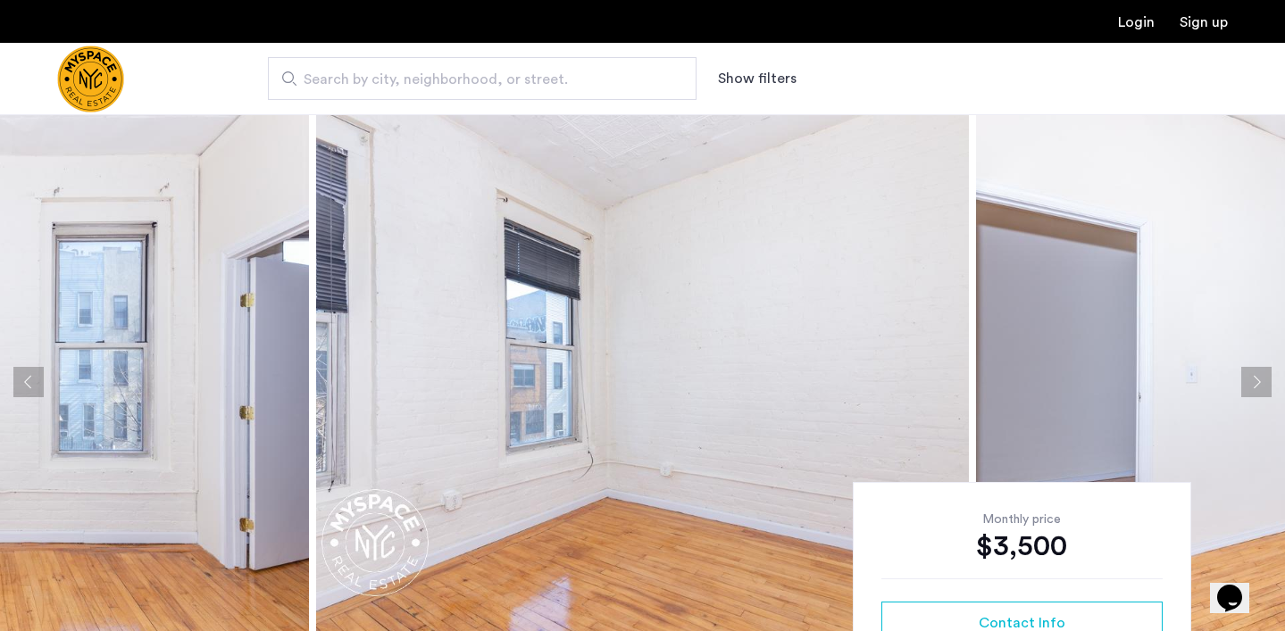
click at [1256, 374] on button "Next apartment" at bounding box center [1256, 382] width 30 height 30
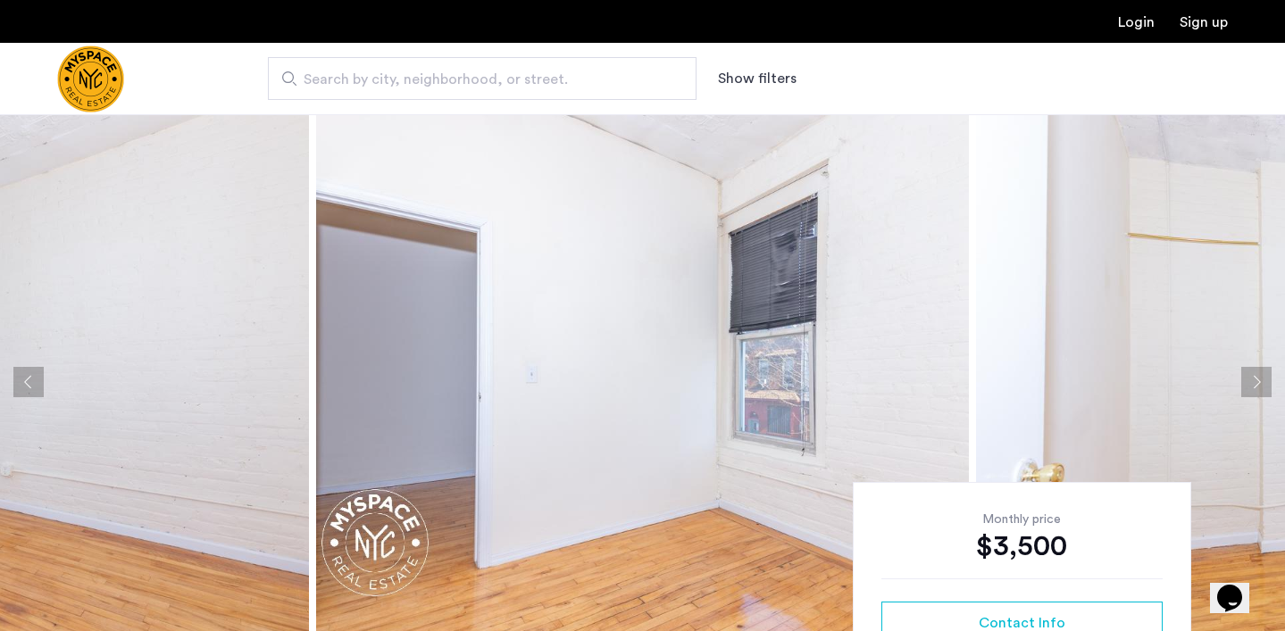
click at [1256, 374] on button "Next apartment" at bounding box center [1256, 382] width 30 height 30
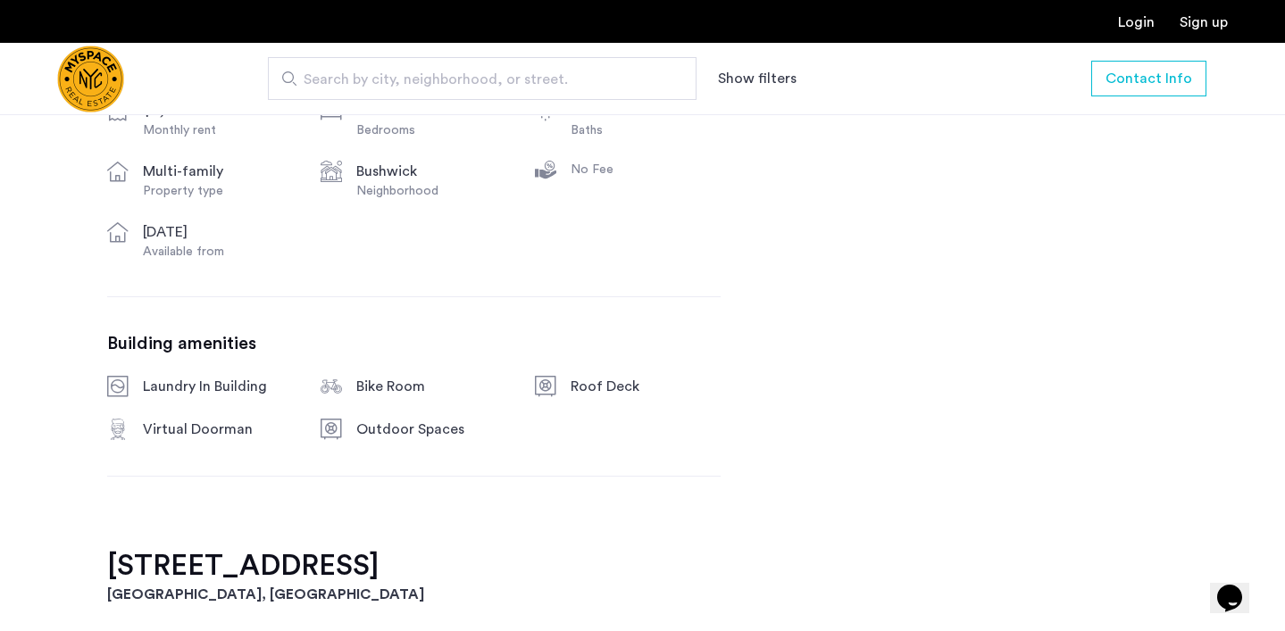
scroll to position [1193, 0]
